Goal: Task Accomplishment & Management: Manage account settings

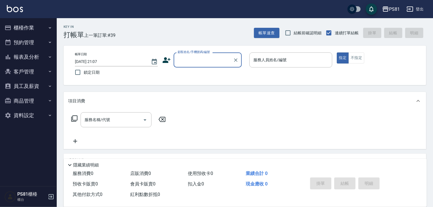
click at [22, 60] on button "報表及分析" at bounding box center [28, 57] width 52 height 15
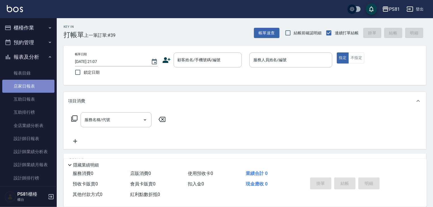
click at [32, 86] on link "店家日報表" at bounding box center [28, 86] width 52 height 13
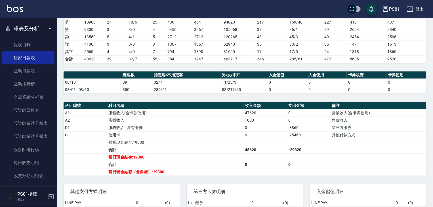
scroll to position [142, 0]
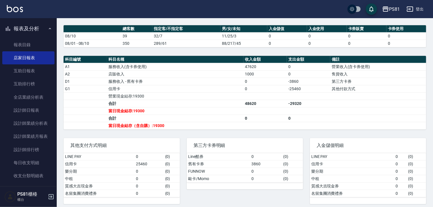
drag, startPoint x: 141, startPoint y: 97, endPoint x: 64, endPoint y: 77, distance: 79.2
click at [140, 97] on td "營業現金結存:19300" at bounding box center [175, 95] width 136 height 7
click at [39, 109] on link "設計師日報表" at bounding box center [28, 110] width 52 height 13
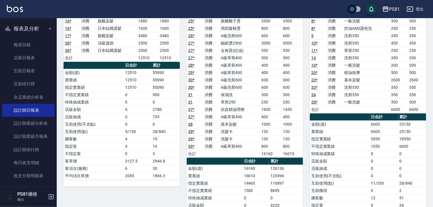
scroll to position [113, 0]
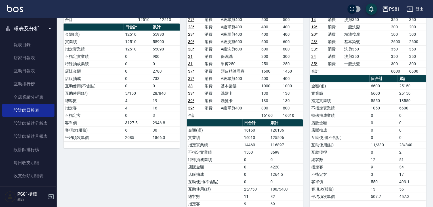
click at [318, 140] on td "互助使用(不含點)" at bounding box center [340, 137] width 60 height 7
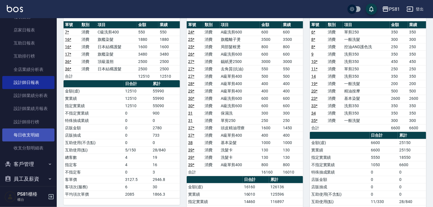
scroll to position [85, 0]
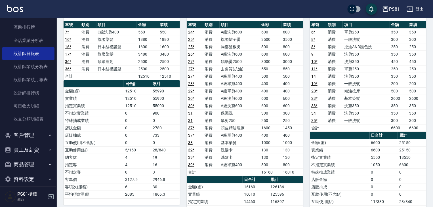
click at [191, 155] on link "39 *" at bounding box center [191, 157] width 6 height 5
click at [302, 137] on td "400" at bounding box center [292, 135] width 22 height 7
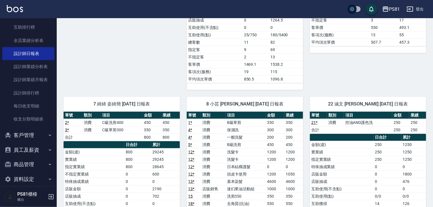
scroll to position [199, 0]
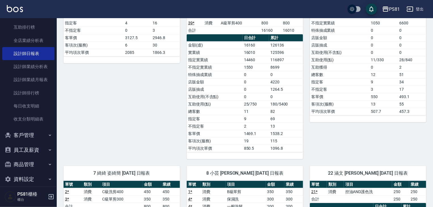
click at [340, 141] on div "3 晏菱 張晏菱 08/10/2025 日報表 單號 類別 項目 金額 業績 6 * 消費 單剪250 350 350 8 * 消費 一般洗髮 300 300…" at bounding box center [364, 8] width 123 height 301
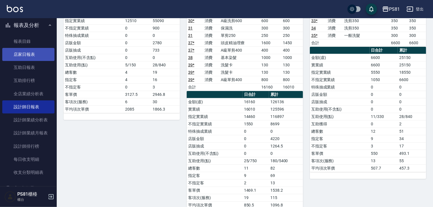
scroll to position [0, 0]
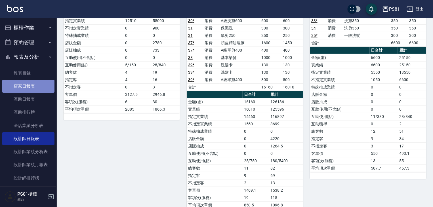
click at [47, 86] on link "店家日報表" at bounding box center [28, 86] width 52 height 13
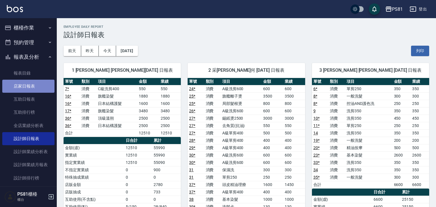
click at [47, 86] on link "店家日報表" at bounding box center [28, 86] width 52 height 13
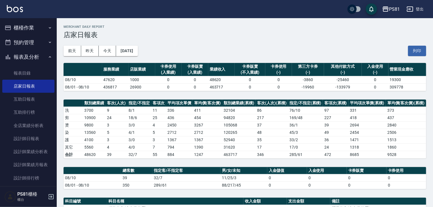
click at [145, 96] on div "PS81 2025-08-10 店家日報表 列印時間： 2025-08-10-21:08 Merchant Daily Report 店家日報表 前天 昨天 …" at bounding box center [245, 185] width 376 height 335
click at [20, 24] on button "櫃檯作業" at bounding box center [28, 27] width 52 height 15
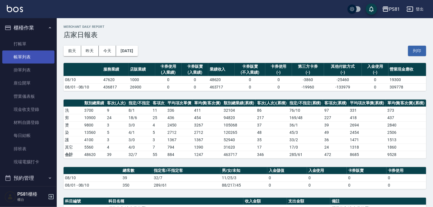
click at [33, 58] on link "帳單列表" at bounding box center [28, 56] width 52 height 13
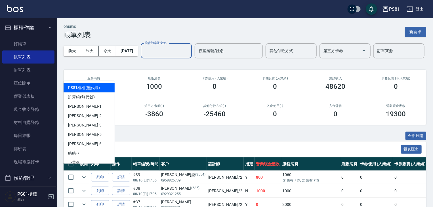
click at [143, 56] on input "設計師編號/姓名" at bounding box center [166, 51] width 46 height 10
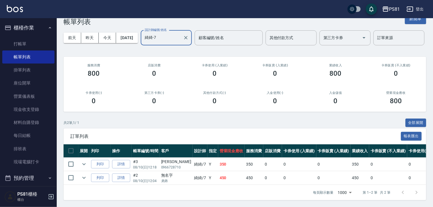
scroll to position [35, 0]
type input "綺綺-7"
click at [125, 160] on link "詳情" at bounding box center [121, 164] width 18 height 9
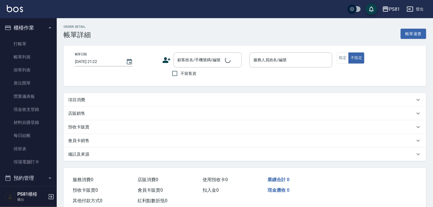
type input "2025/08/10 12:18"
type input "綺綺-7"
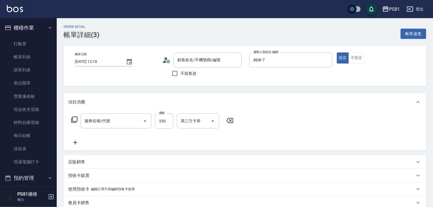
type input "C級單剪300(104)"
type input "林文俊/0966728710/"
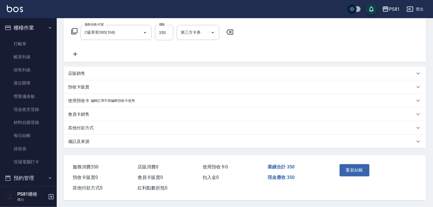
scroll to position [90, 0]
click at [109, 127] on div "其他付款方式" at bounding box center [241, 128] width 347 height 6
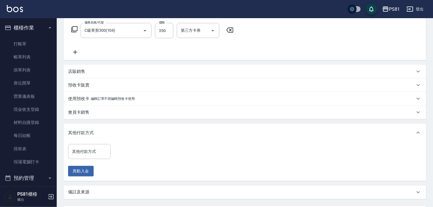
scroll to position [143, 0]
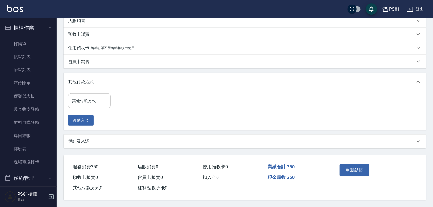
click at [100, 93] on div "其他付款方式" at bounding box center [89, 100] width 43 height 15
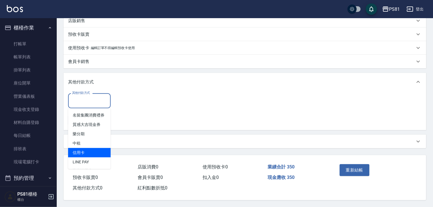
click at [86, 149] on span "信用卡" at bounding box center [89, 152] width 43 height 9
type input "信用卡"
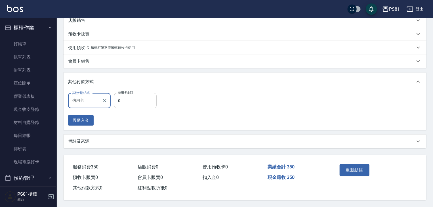
click at [134, 103] on input "0" at bounding box center [135, 100] width 43 height 15
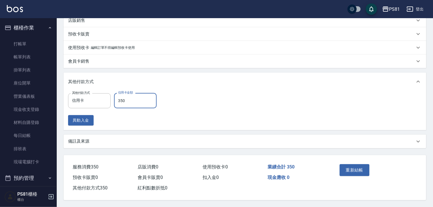
type input "350"
click at [196, 122] on div "其他付款方式 信用卡 其他付款方式 信用卡金額 350 信用卡金額 異動入金" at bounding box center [244, 109] width 353 height 33
click at [349, 167] on button "重新結帳" at bounding box center [354, 170] width 30 height 12
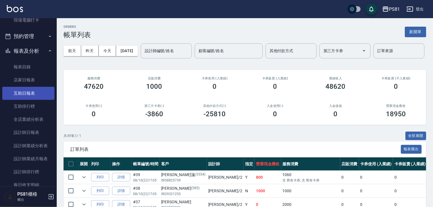
scroll to position [227, 0]
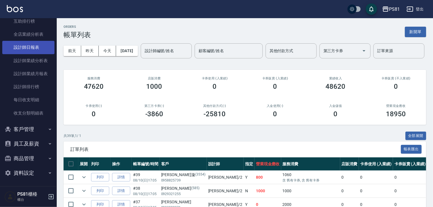
click at [35, 48] on link "設計師日報表" at bounding box center [28, 47] width 52 height 13
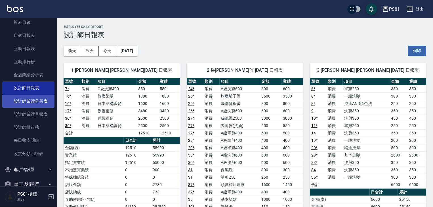
scroll to position [143, 0]
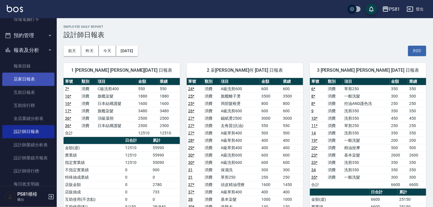
click at [31, 81] on link "店家日報表" at bounding box center [28, 79] width 52 height 13
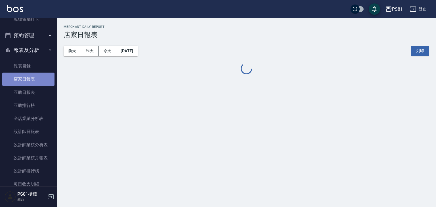
click at [31, 81] on link "店家日報表" at bounding box center [28, 79] width 52 height 13
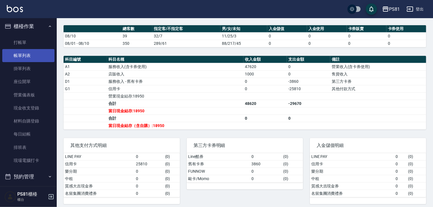
scroll to position [1, 0]
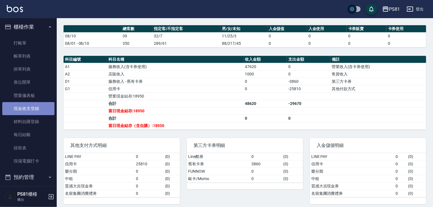
click at [38, 105] on link "現金收支登錄" at bounding box center [28, 108] width 52 height 13
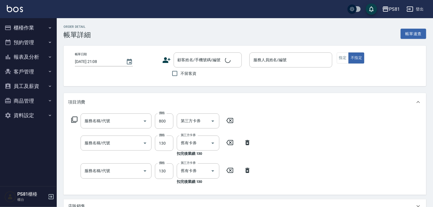
type input "[DATE] 17:05"
type input "[DEMOGRAPHIC_DATA]-2"
